Goal: Check status: Check status

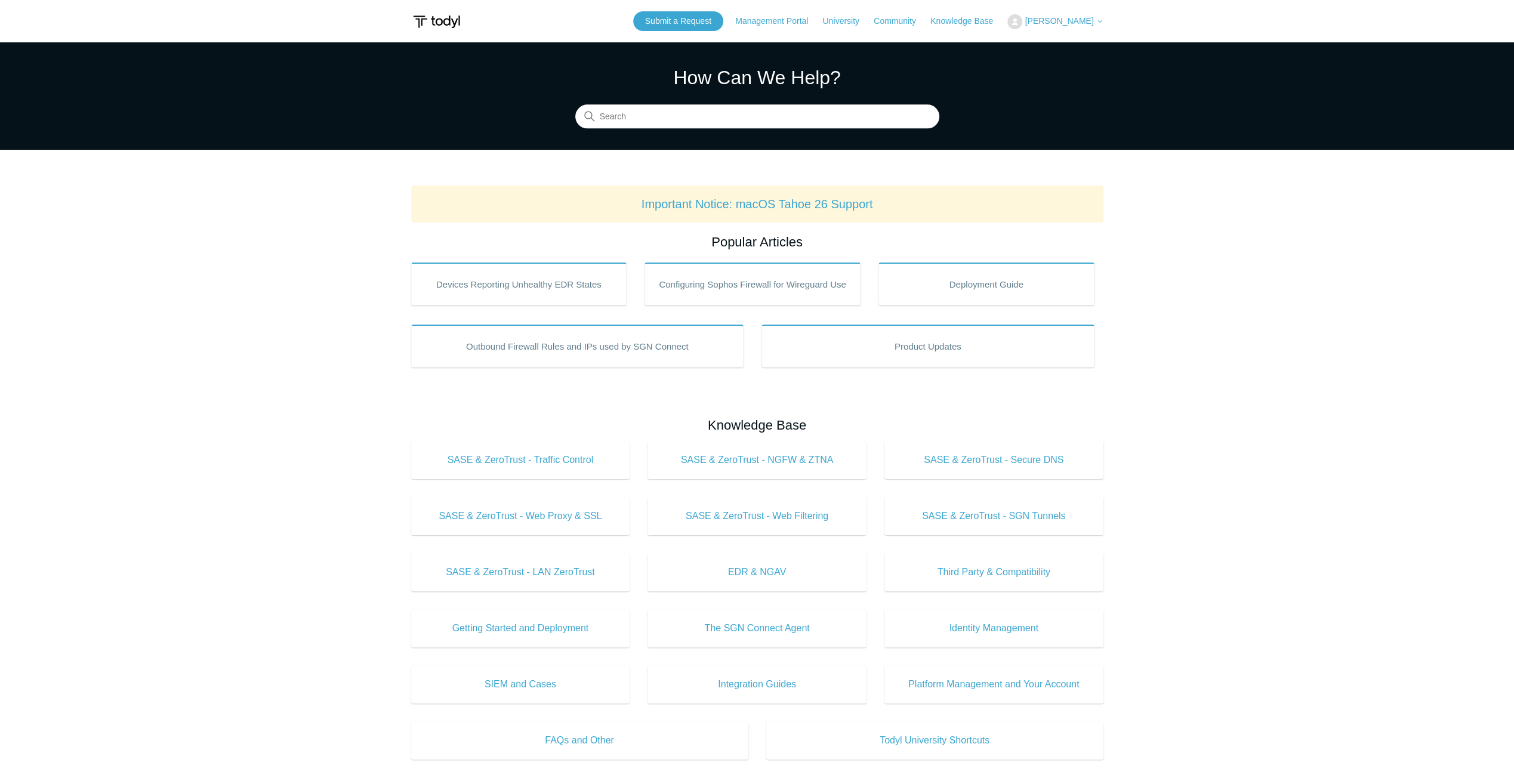
click at [1067, 28] on button "[PERSON_NAME]" at bounding box center [1055, 22] width 96 height 15
click at [1070, 28] on button "[PERSON_NAME]" at bounding box center [1055, 22] width 96 height 15
click at [1064, 22] on span "[PERSON_NAME]" at bounding box center [1059, 21] width 69 height 9
click at [1072, 41] on link "My Support Requests" at bounding box center [1066, 46] width 116 height 21
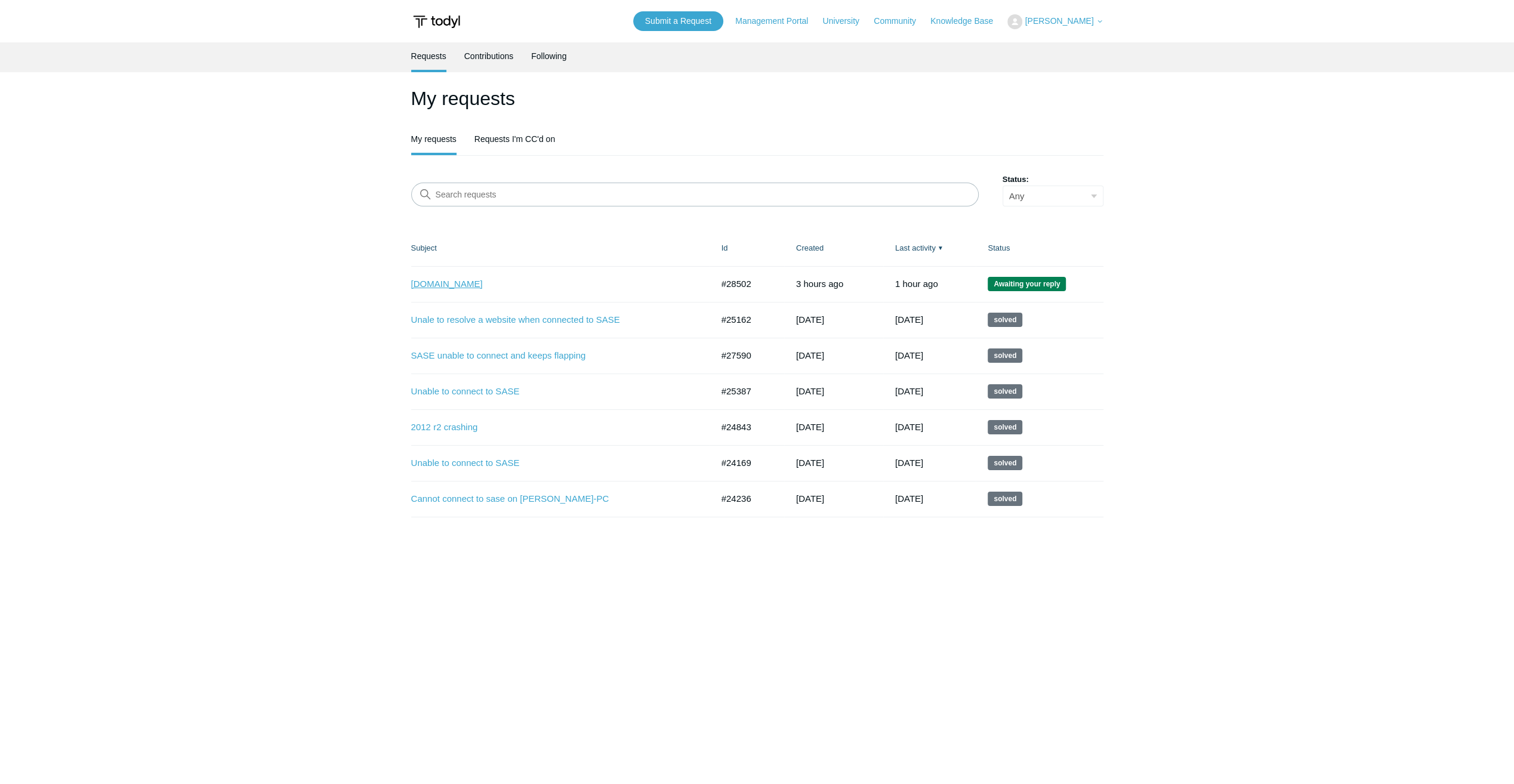
click at [436, 284] on link "[DOMAIN_NAME]" at bounding box center [553, 284] width 284 height 14
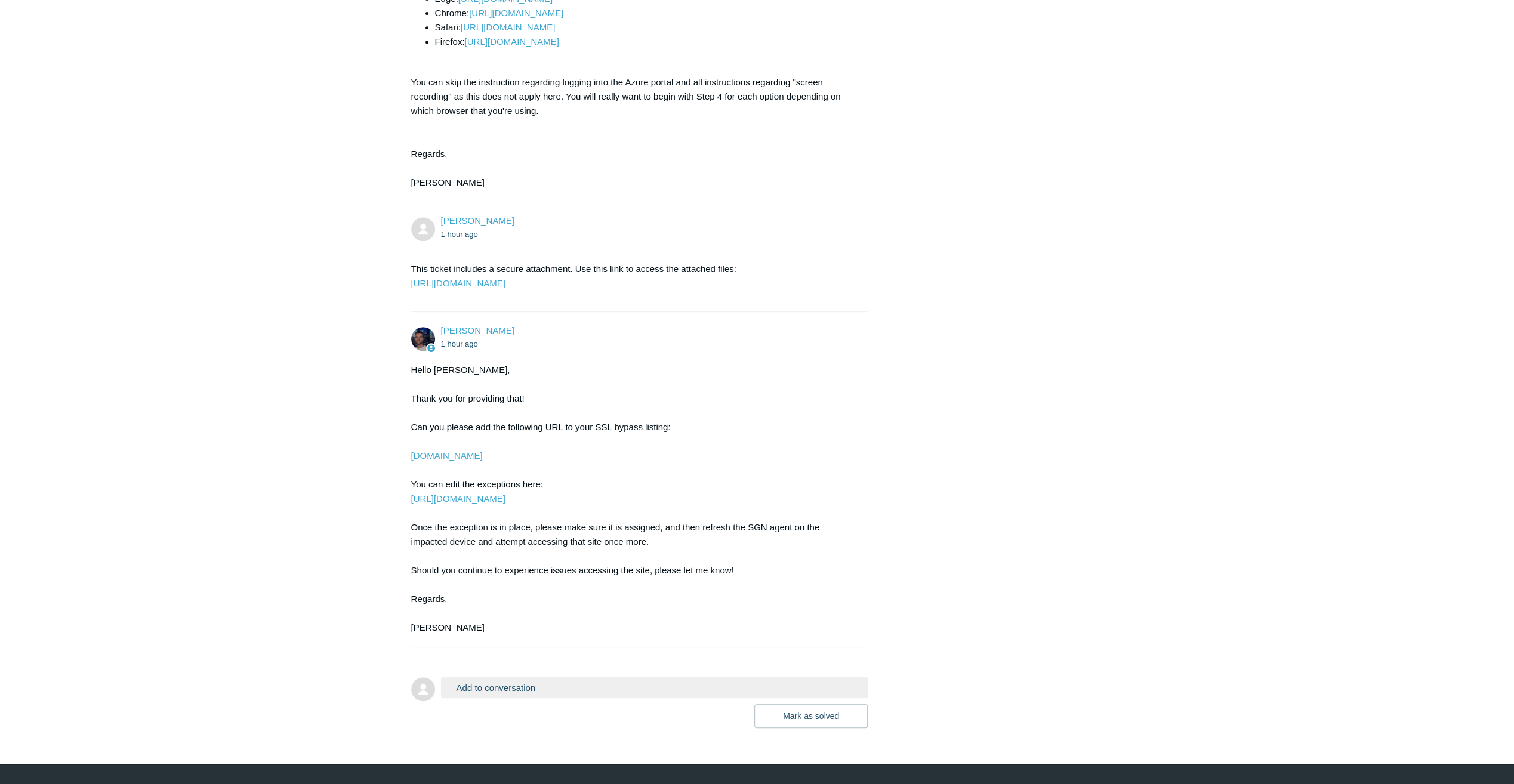
scroll to position [607, 0]
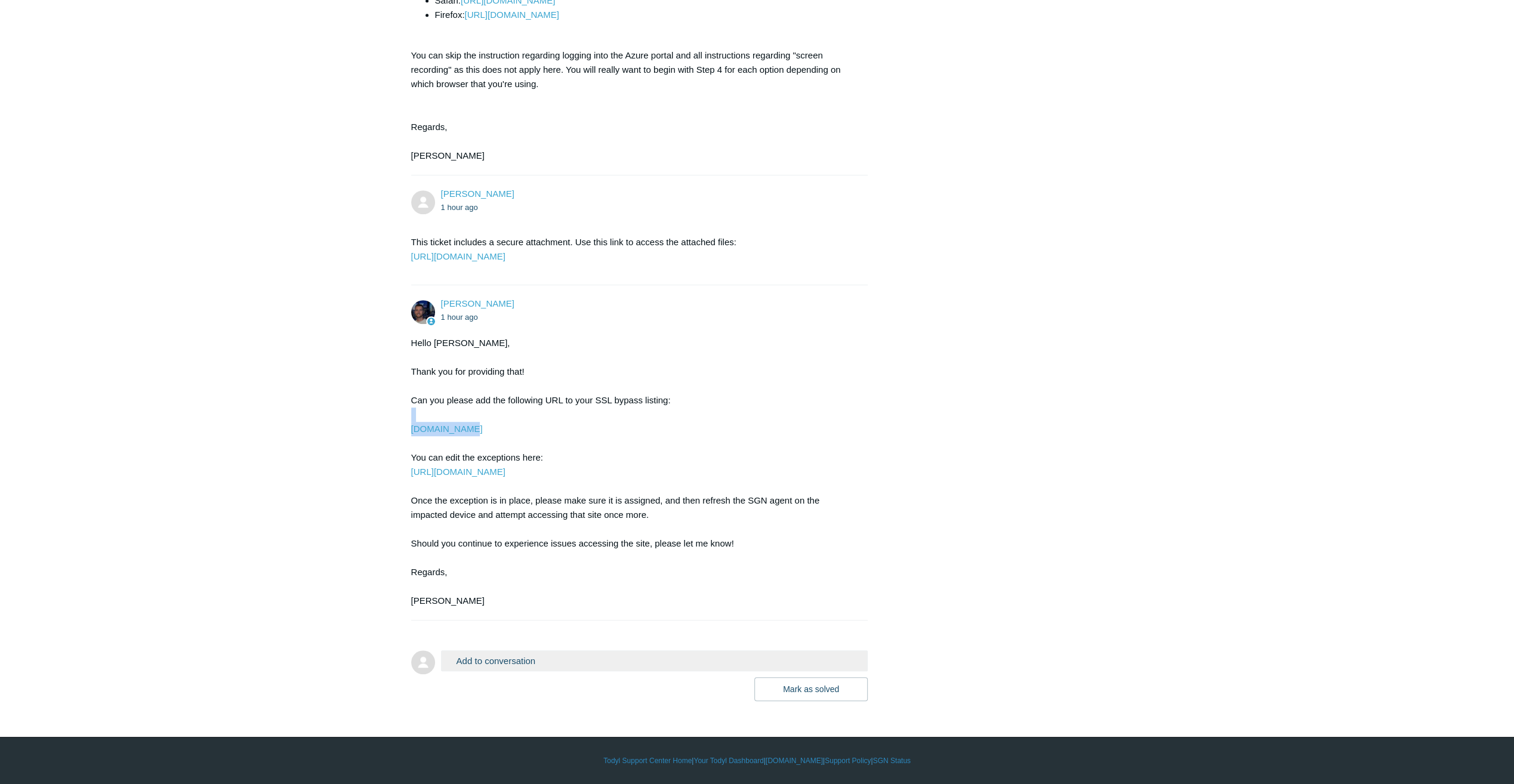
drag, startPoint x: 455, startPoint y: 431, endPoint x: 400, endPoint y: 422, distance: 55.7
click at [400, 422] on main "Requests Contributions Following Todyl Support Center My activities [DOMAIN_NAM…" at bounding box center [757, 81] width 1514 height 1239
copy div "[DOMAIN_NAME]"
click at [359, 435] on main "Requests Contributions Following Todyl Support Center My activities [DOMAIN_NAM…" at bounding box center [757, 81] width 1514 height 1239
drag, startPoint x: 474, startPoint y: 426, endPoint x: 396, endPoint y: 424, distance: 78.0
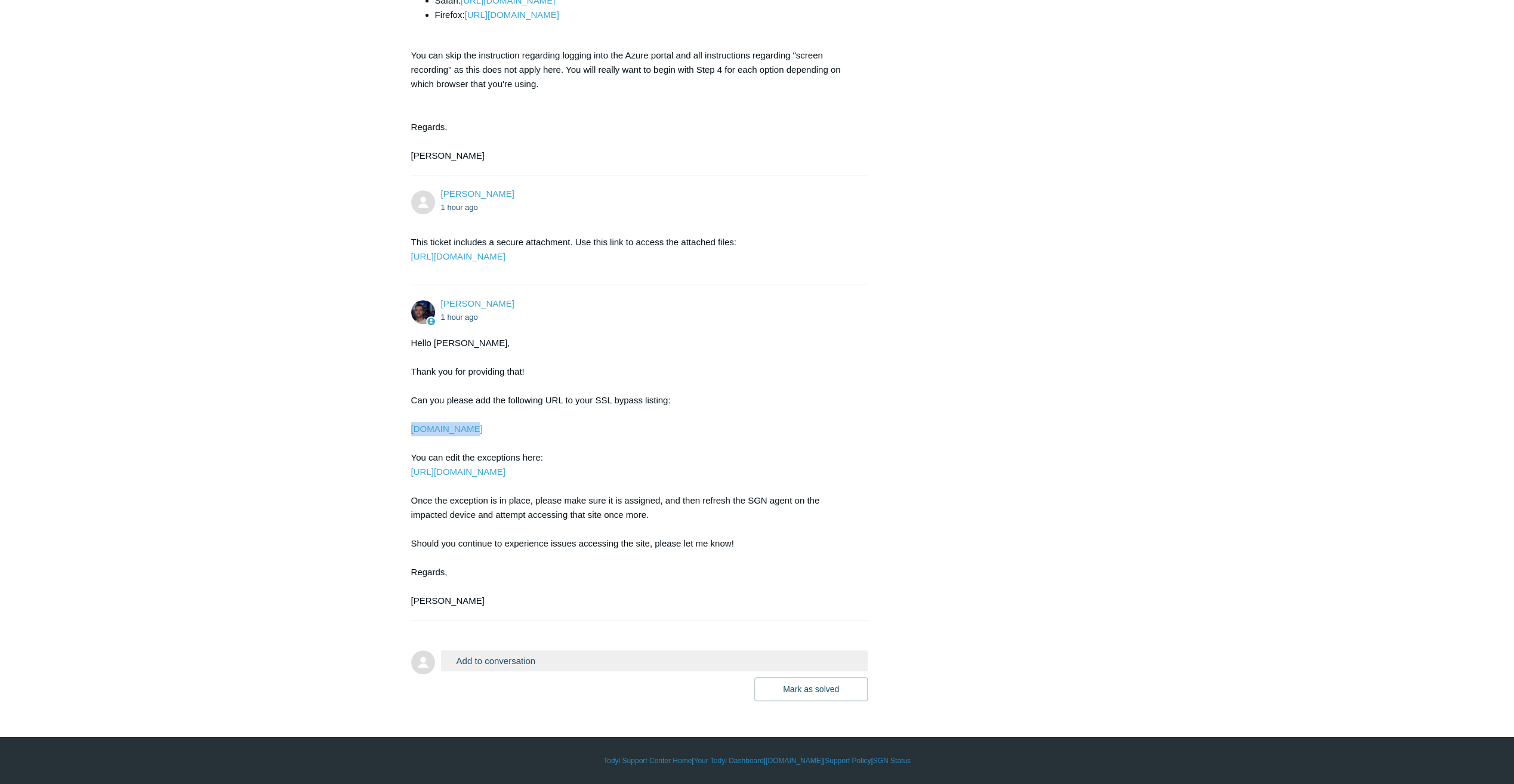
click at [396, 424] on main "Requests Contributions Following Todyl Support Center My activities www.loopnet…" at bounding box center [757, 81] width 1514 height 1239
copy link "y.clarity.ms"
click at [396, 424] on main "Requests Contributions Following Todyl Support Center My activities www.loopnet…" at bounding box center [757, 81] width 1514 height 1239
